Goal: Task Accomplishment & Management: Use online tool/utility

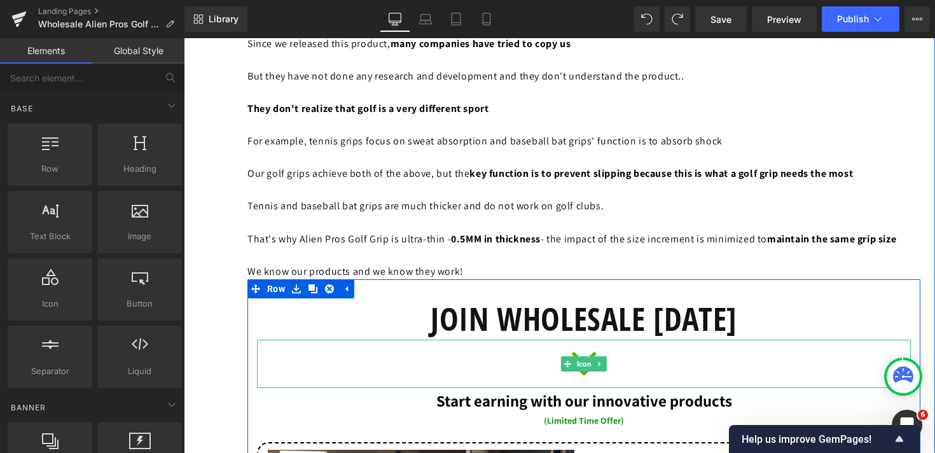
scroll to position [8190, 0]
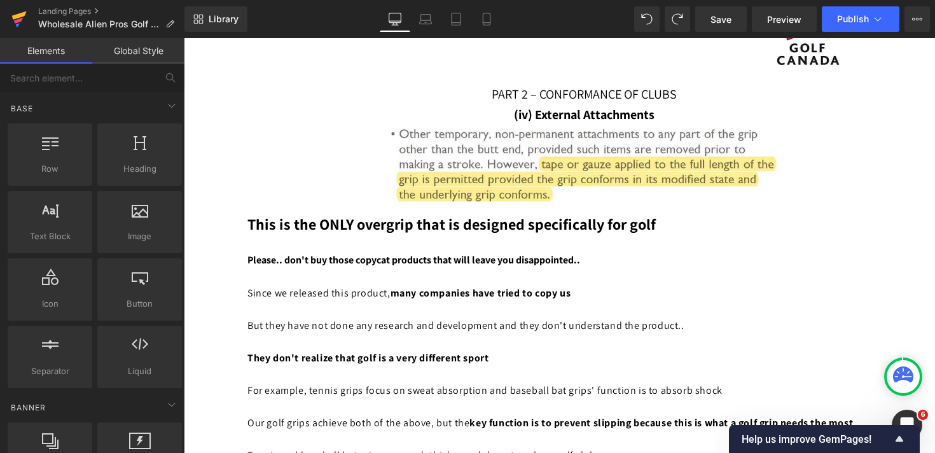
click at [8, 19] on link at bounding box center [19, 19] width 38 height 38
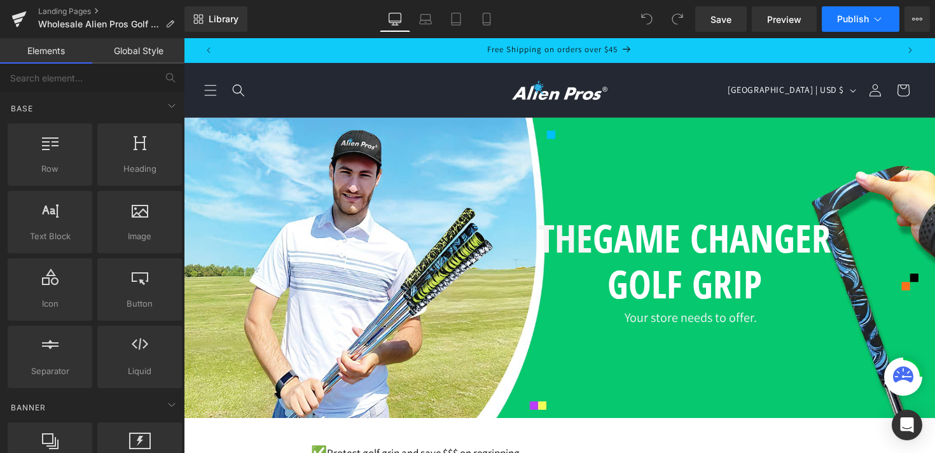
click at [873, 20] on icon at bounding box center [878, 19] width 13 height 13
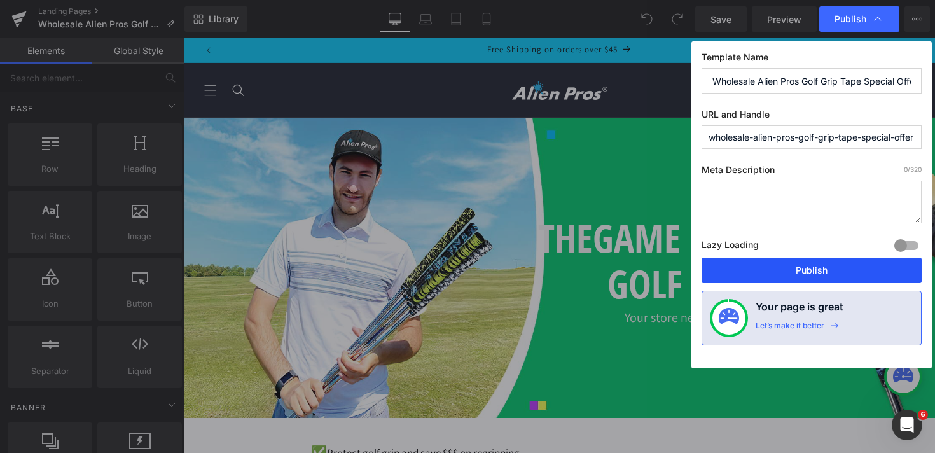
click at [814, 271] on button "Publish" at bounding box center [812, 270] width 220 height 25
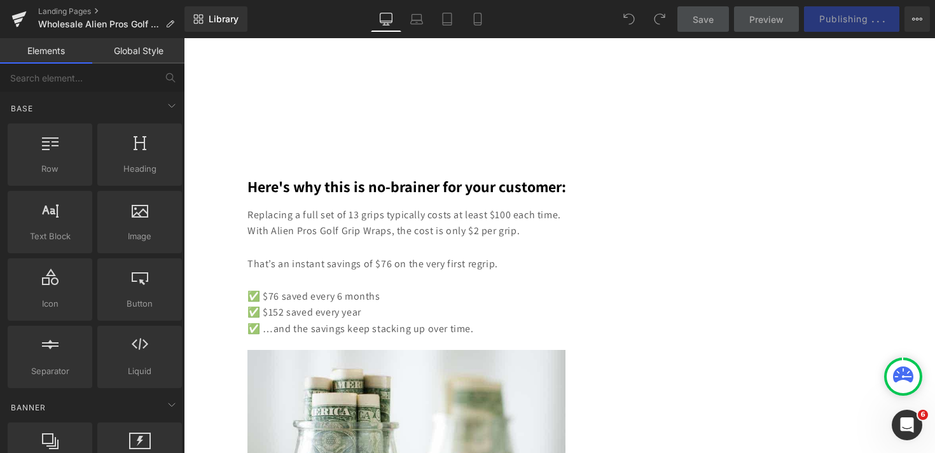
scroll to position [6446, 0]
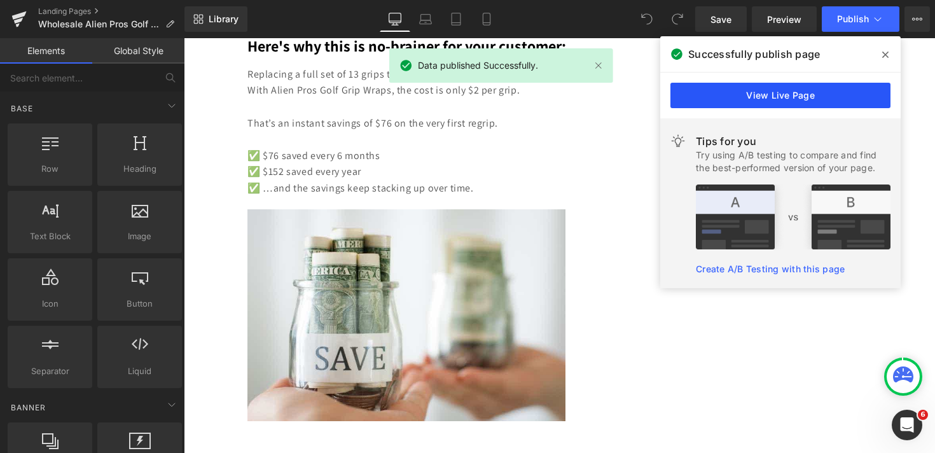
click at [783, 91] on link "View Live Page" at bounding box center [781, 95] width 220 height 25
